Goal: Information Seeking & Learning: Learn about a topic

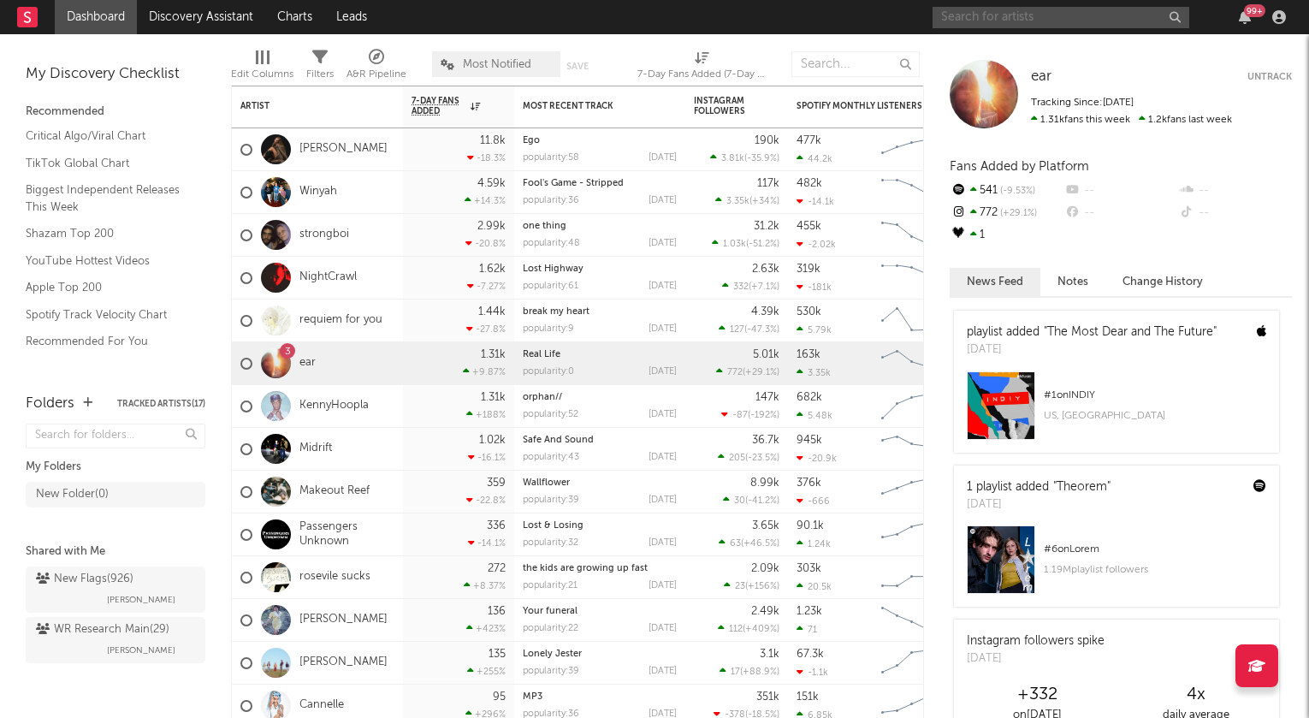
click at [1073, 21] on input "text" at bounding box center [1060, 17] width 257 height 21
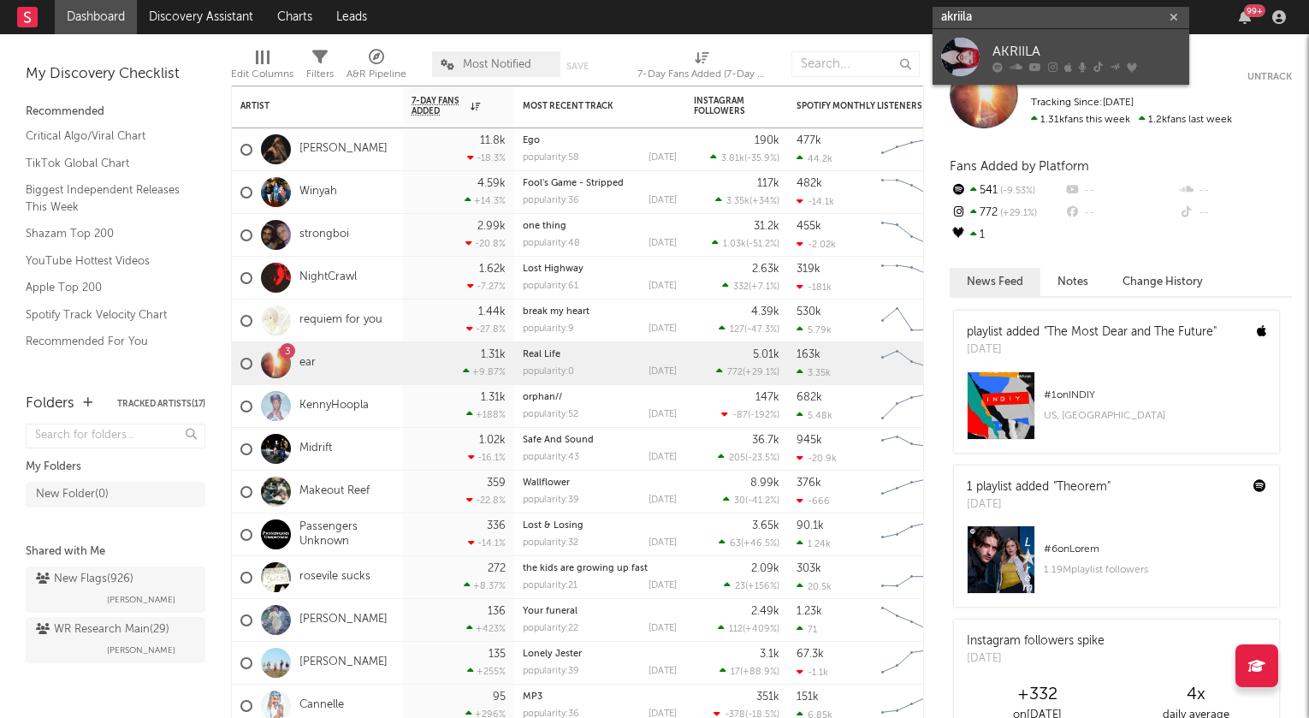
type input "akriila"
click at [1052, 51] on div "AKRIILA" at bounding box center [1086, 51] width 188 height 21
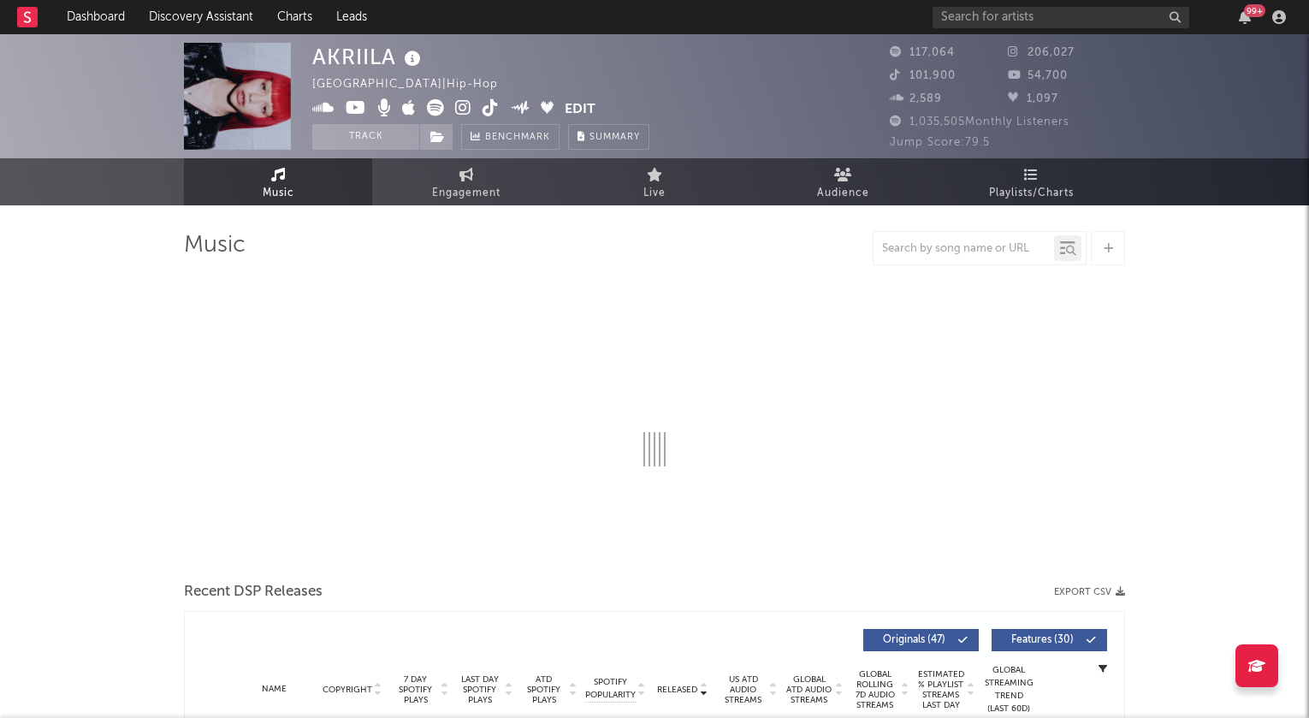
select select "6m"
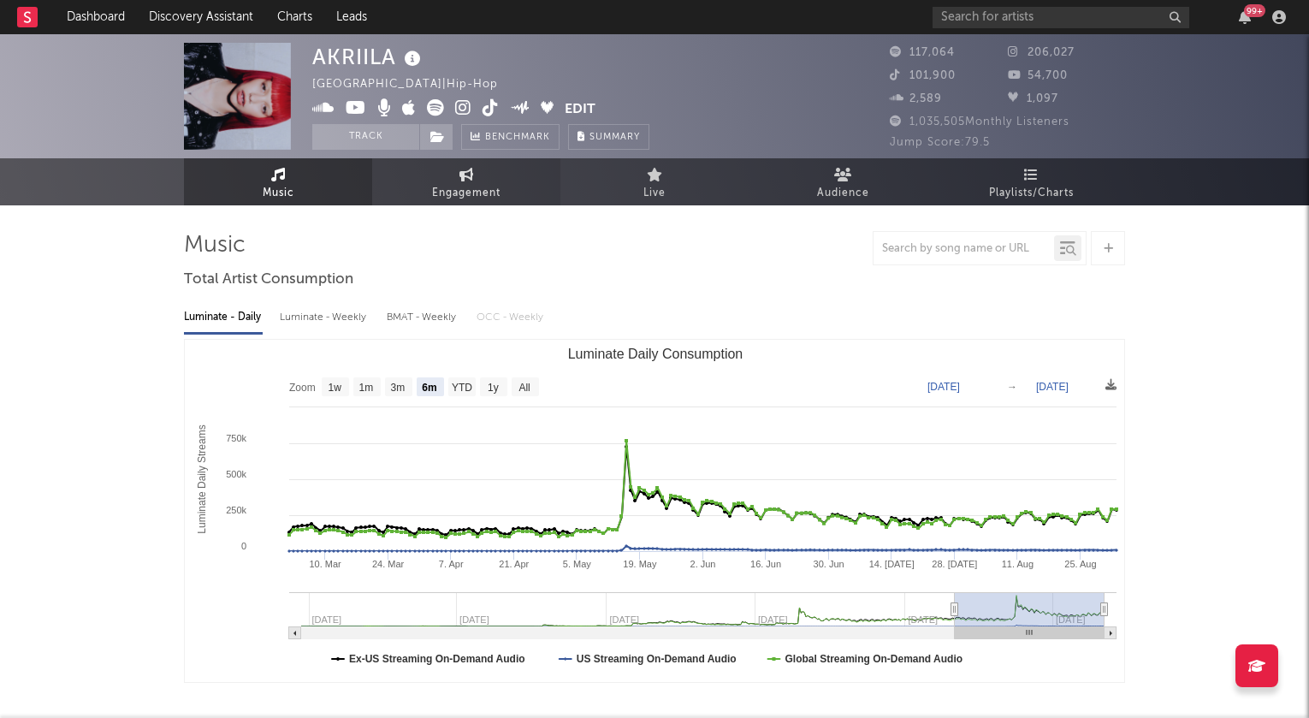
click at [446, 186] on span "Engagement" at bounding box center [466, 193] width 68 height 21
select select "1w"
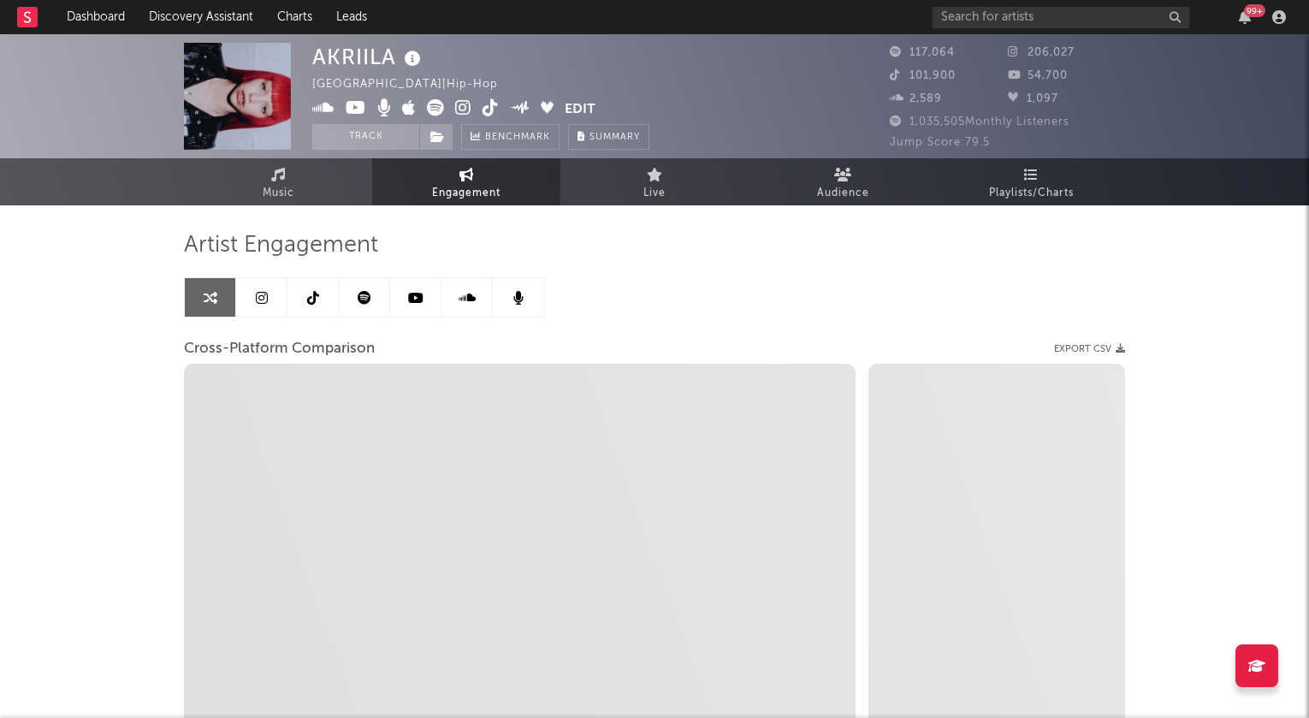
select select "1m"
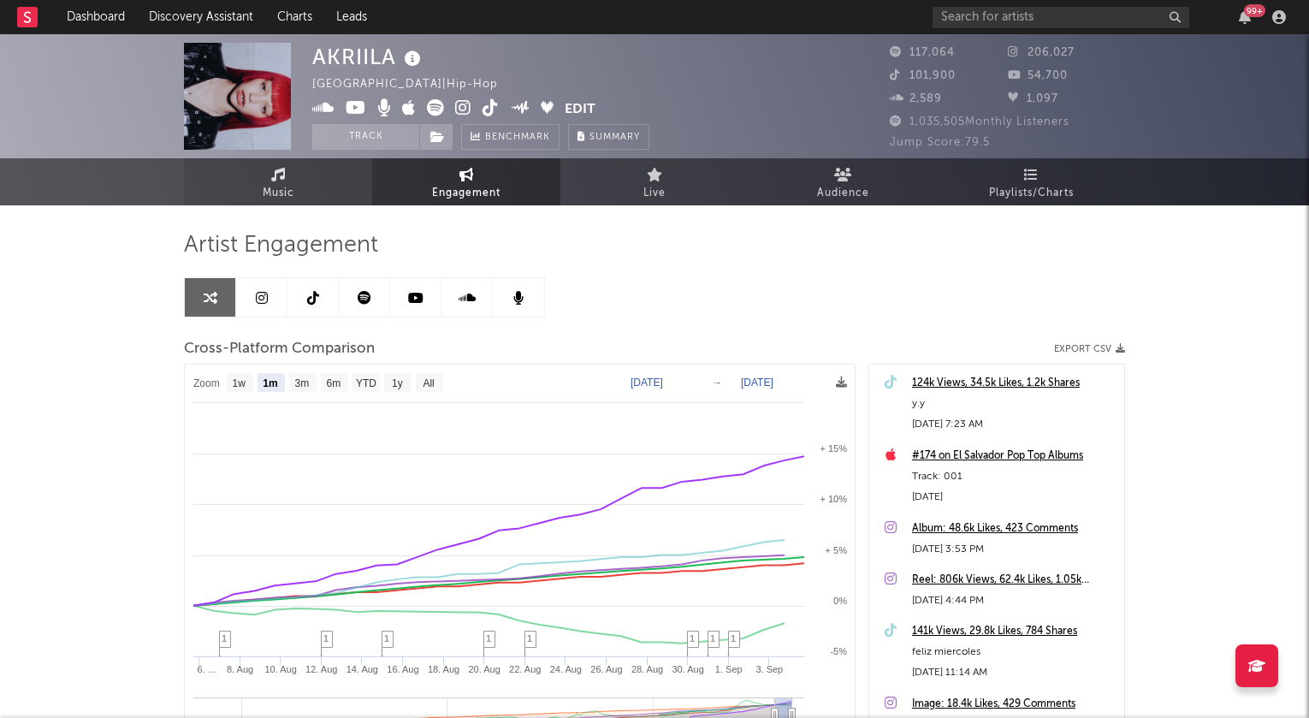
click at [320, 197] on link "Music" at bounding box center [278, 181] width 188 height 47
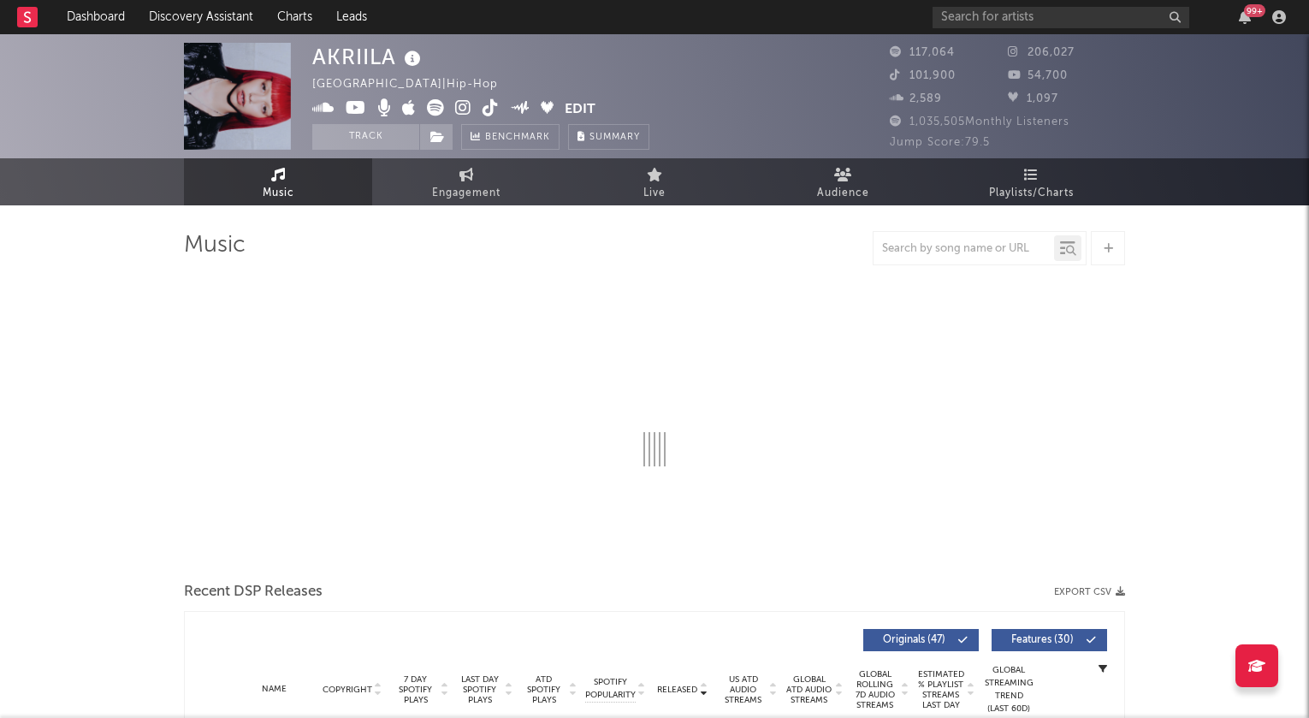
select select "6m"
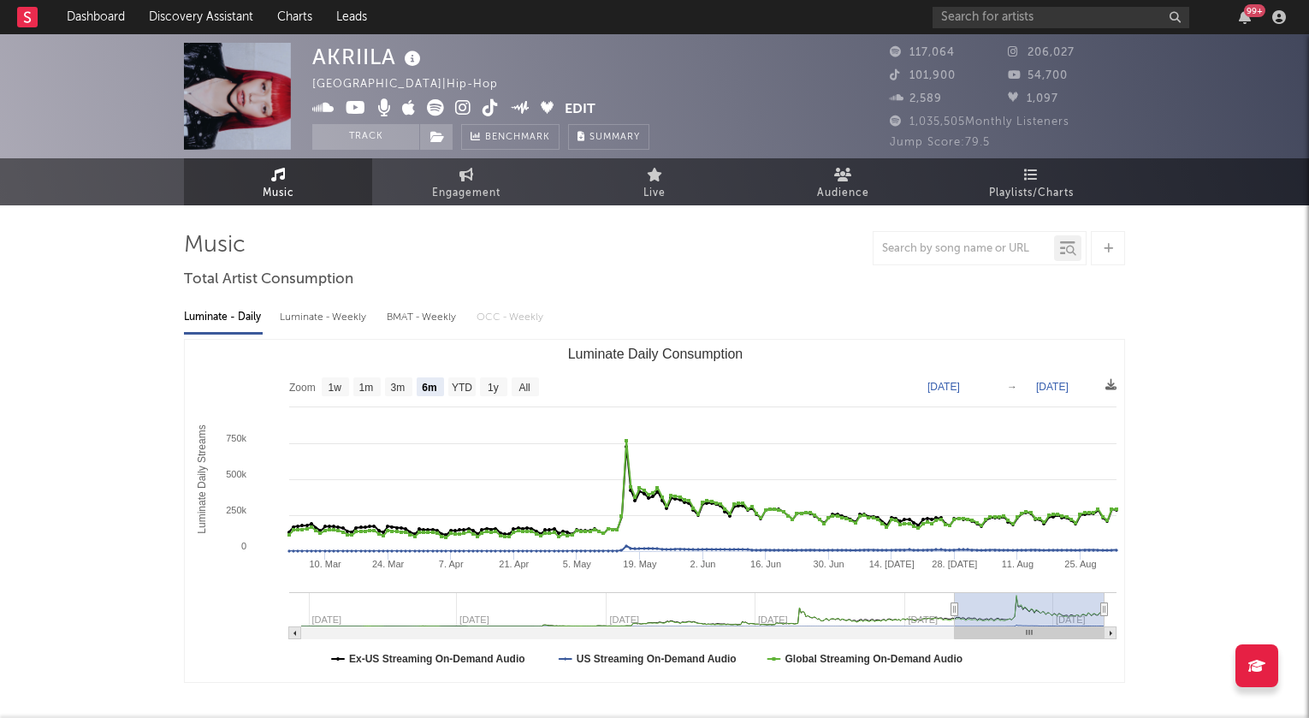
click at [309, 316] on div "Luminate - Weekly" at bounding box center [325, 317] width 90 height 29
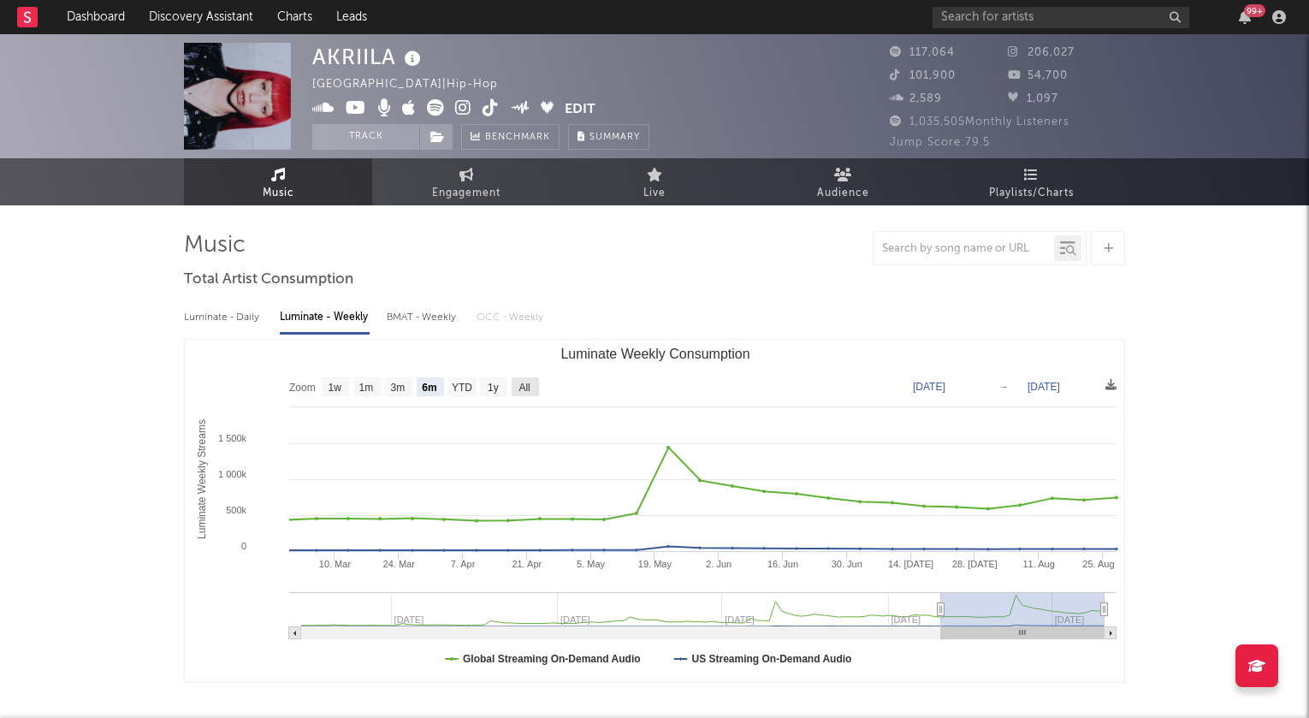
click at [523, 387] on text "All" at bounding box center [523, 387] width 11 height 12
select select "All"
type input "[DATE]"
